Goal: Task Accomplishment & Management: Use online tool/utility

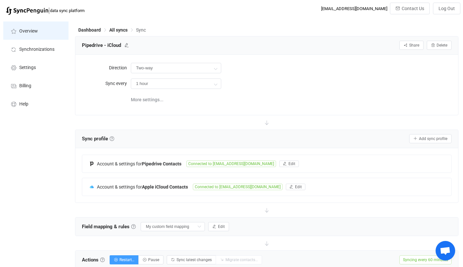
click at [26, 30] on span "Overview" at bounding box center [28, 31] width 19 height 5
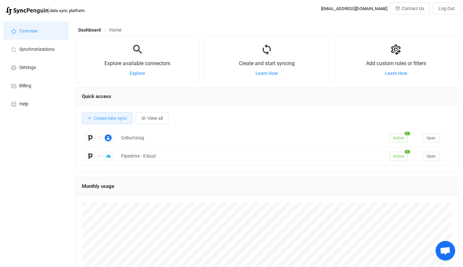
click at [28, 29] on span "Overview" at bounding box center [28, 31] width 19 height 5
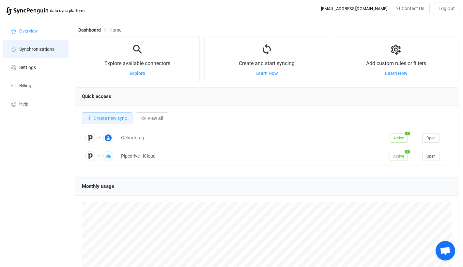
click at [29, 49] on span "Synchronizations" at bounding box center [36, 49] width 35 height 5
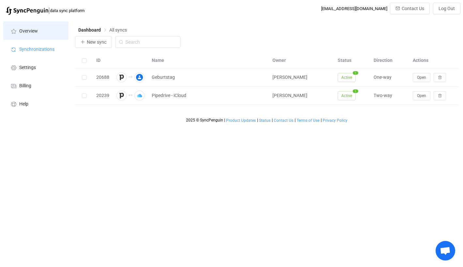
click at [31, 31] on span "Overview" at bounding box center [28, 31] width 19 height 5
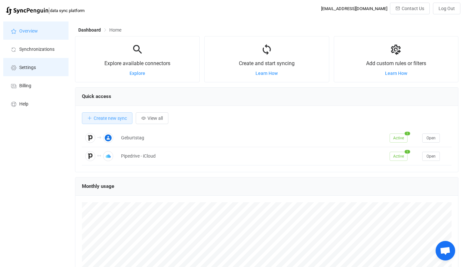
scroll to position [127, 383]
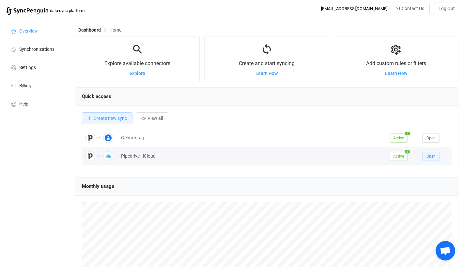
click at [427, 156] on span "Open" at bounding box center [430, 156] width 9 height 5
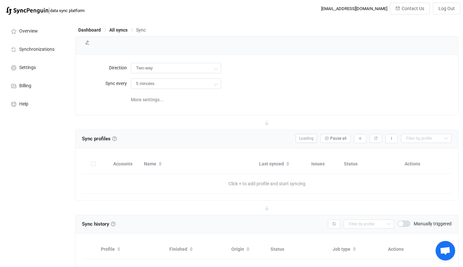
type input "1 hour"
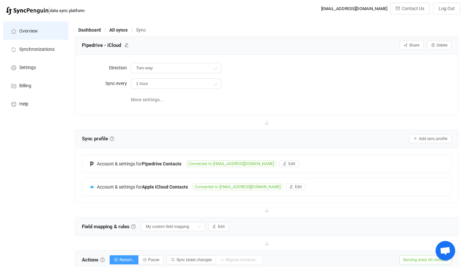
click at [41, 29] on li "Overview" at bounding box center [35, 31] width 65 height 18
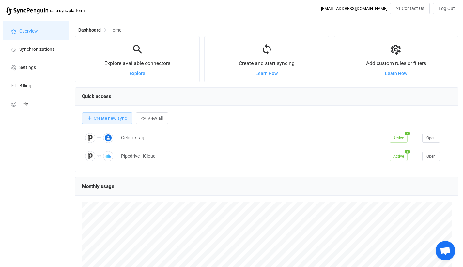
scroll to position [127, 383]
